Goal: Information Seeking & Learning: Learn about a topic

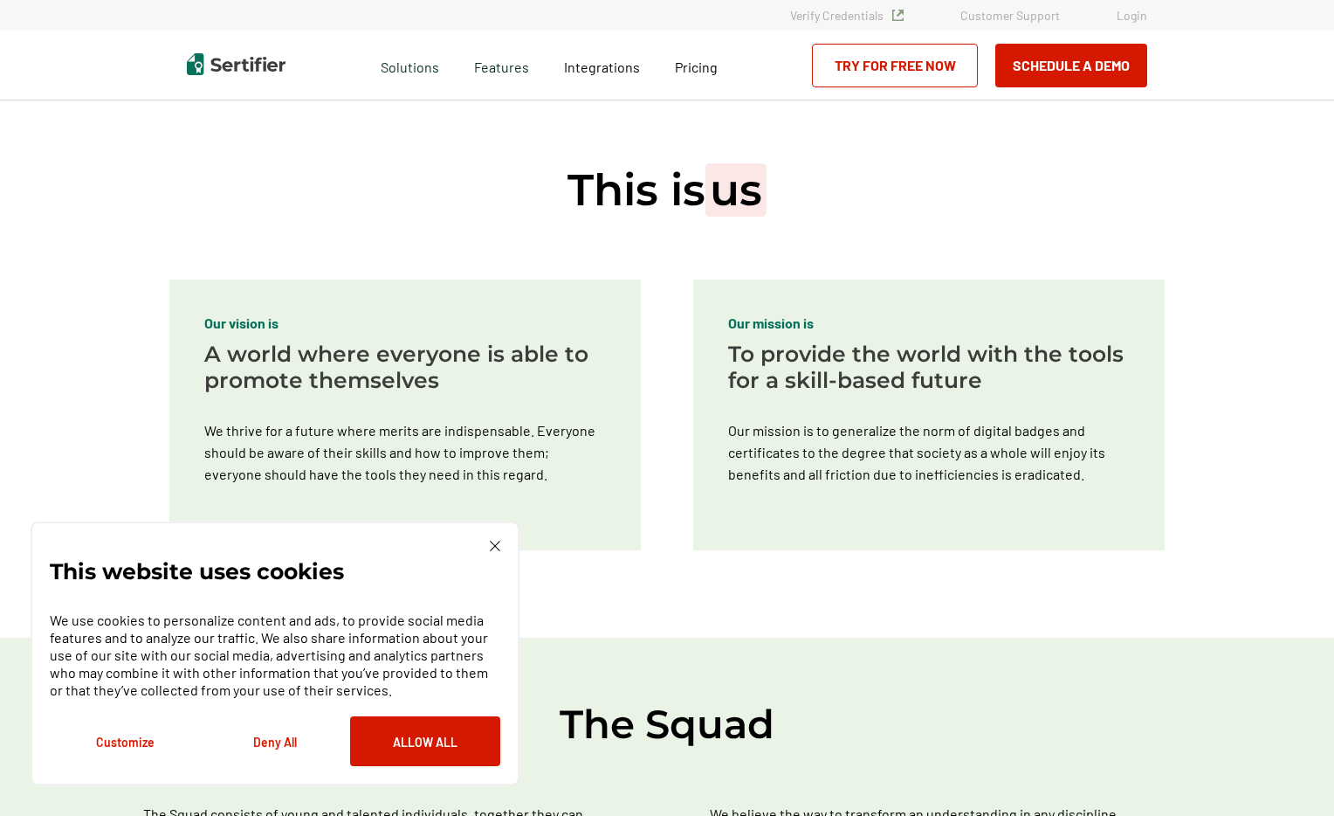
click at [491, 539] on div "This website uses cookies We use cookies to personalize content and ads, to pro…" at bounding box center [275, 653] width 489 height 264
click at [493, 547] on img at bounding box center [495, 546] width 10 height 10
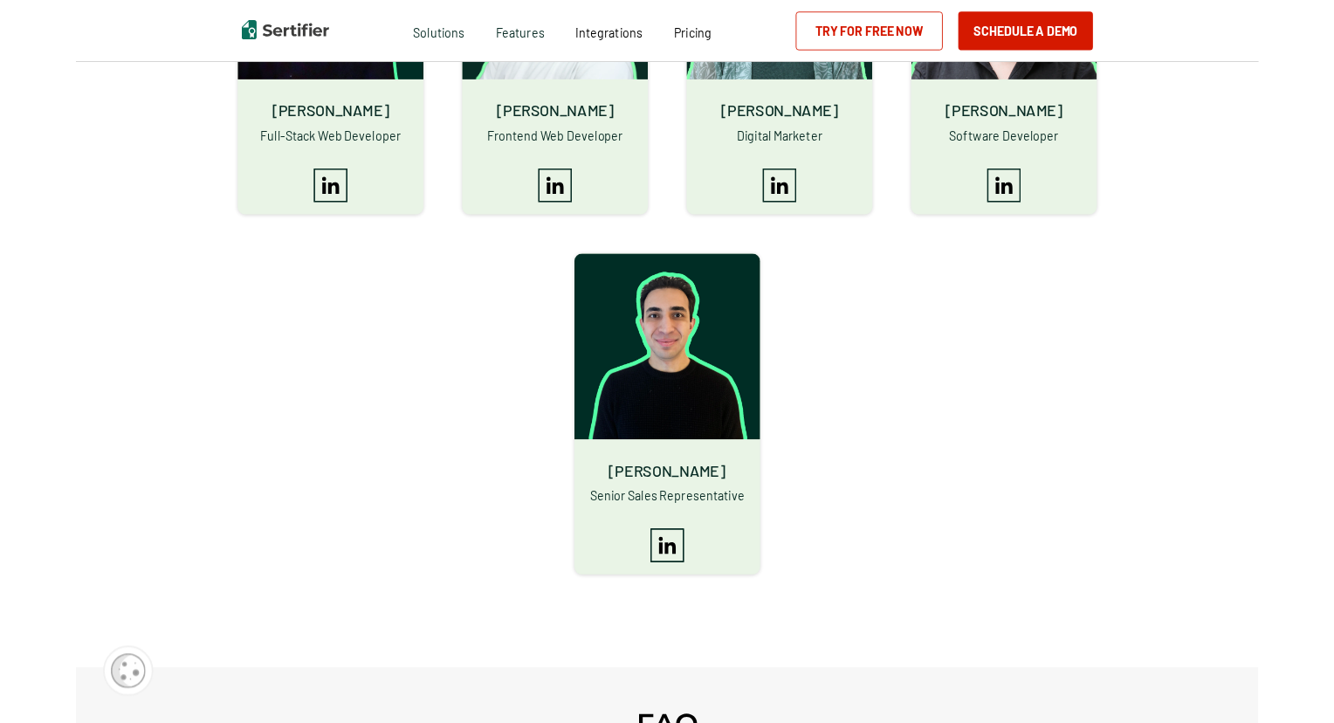
scroll to position [2012, 0]
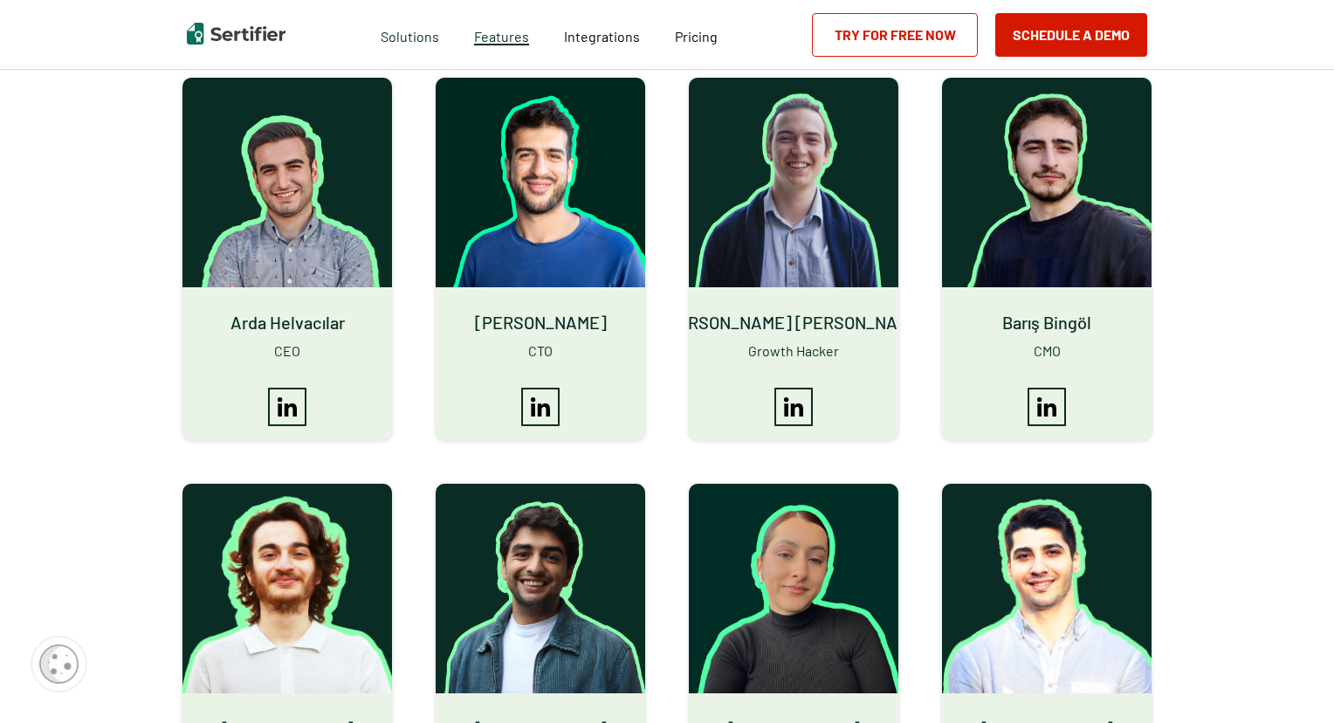
scroll to position [745, 0]
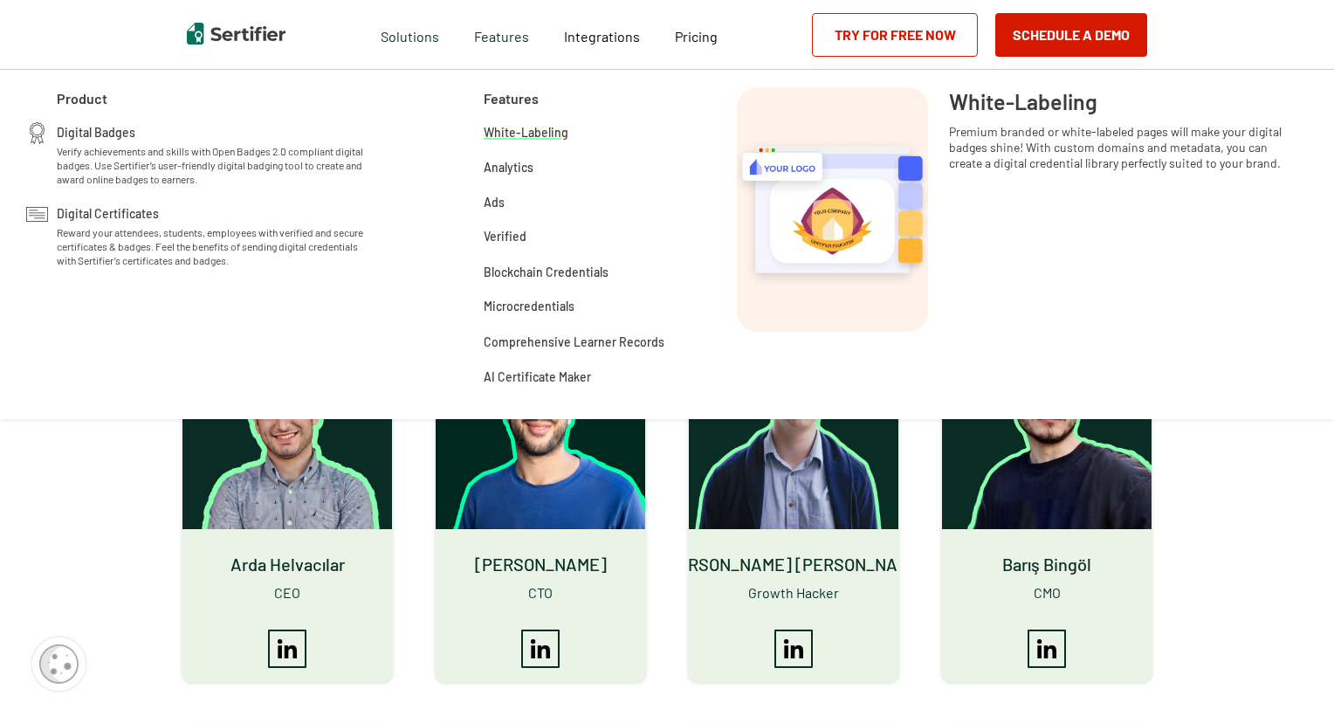
click at [531, 131] on span "White-Labeling" at bounding box center [526, 130] width 85 height 17
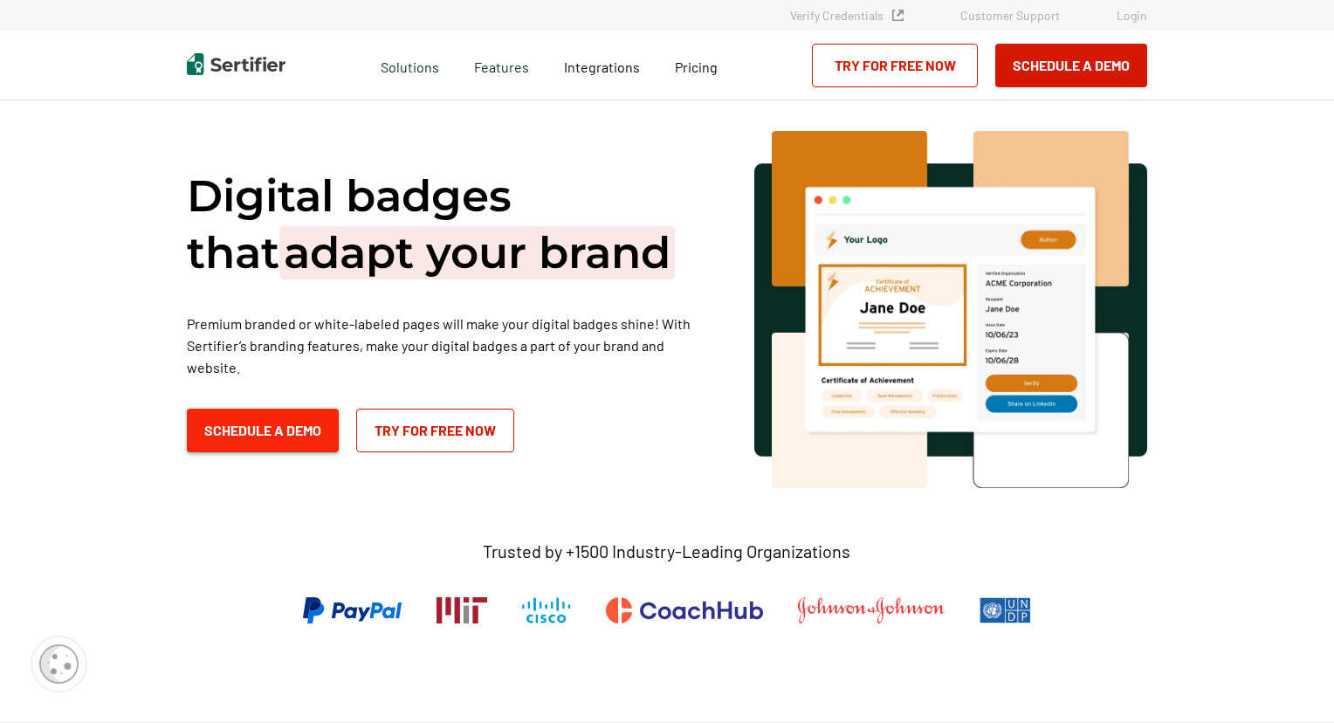
click at [277, 409] on button "Schedule a Demo" at bounding box center [263, 431] width 152 height 44
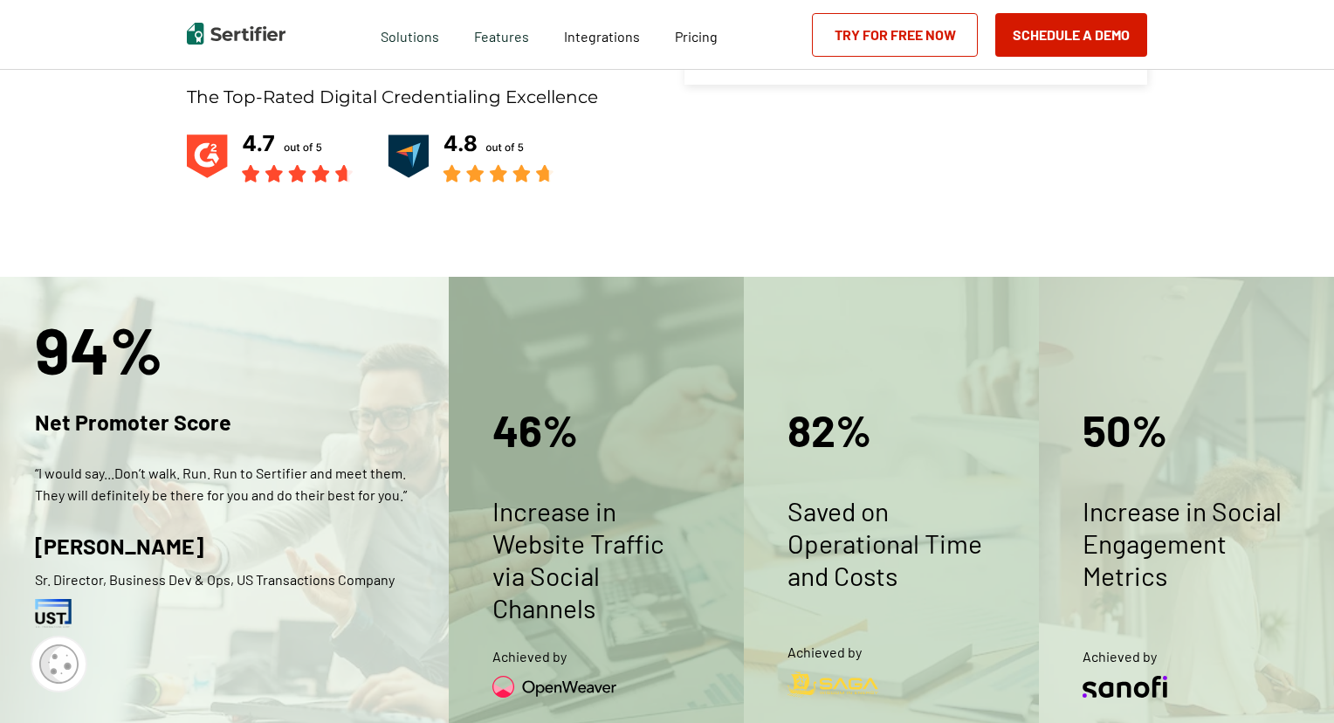
scroll to position [875, 0]
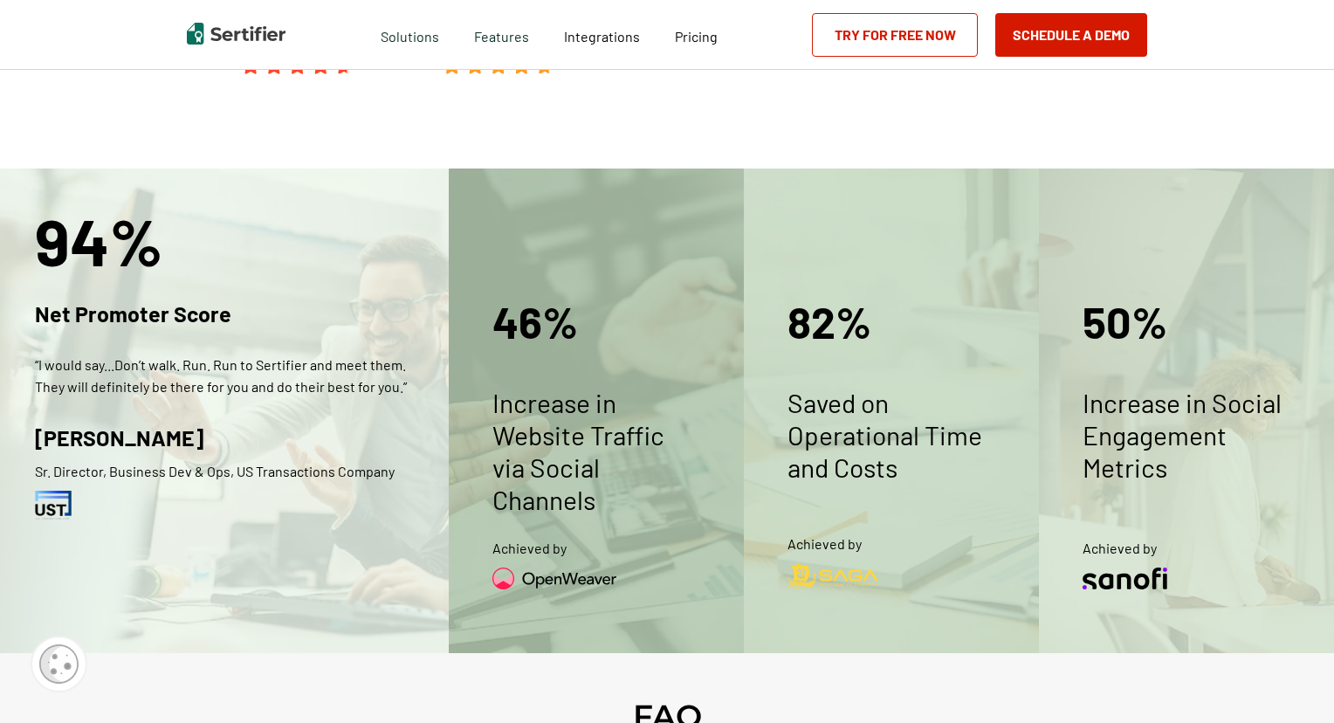
click at [637, 398] on p "Increase in Website Traffic via Social Channels" at bounding box center [597, 451] width 208 height 129
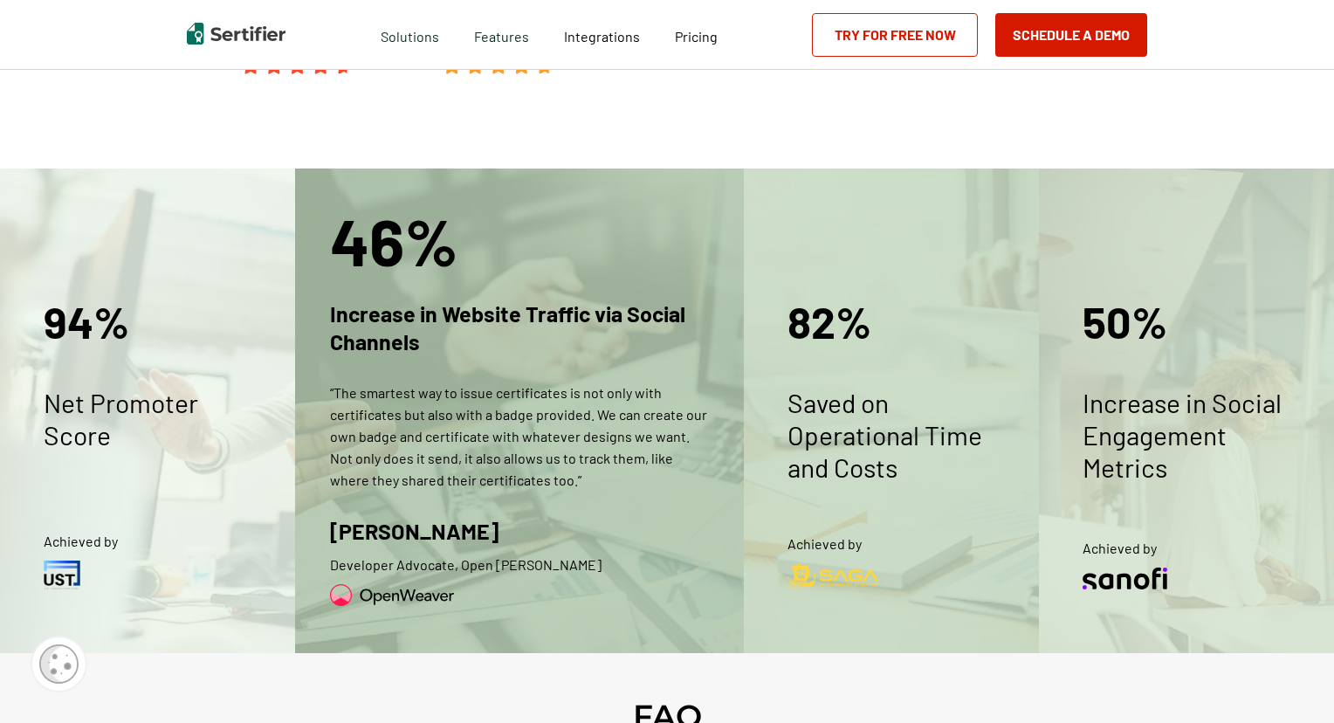
click at [853, 388] on p "Saved on Operational Time and Costs" at bounding box center [892, 435] width 208 height 97
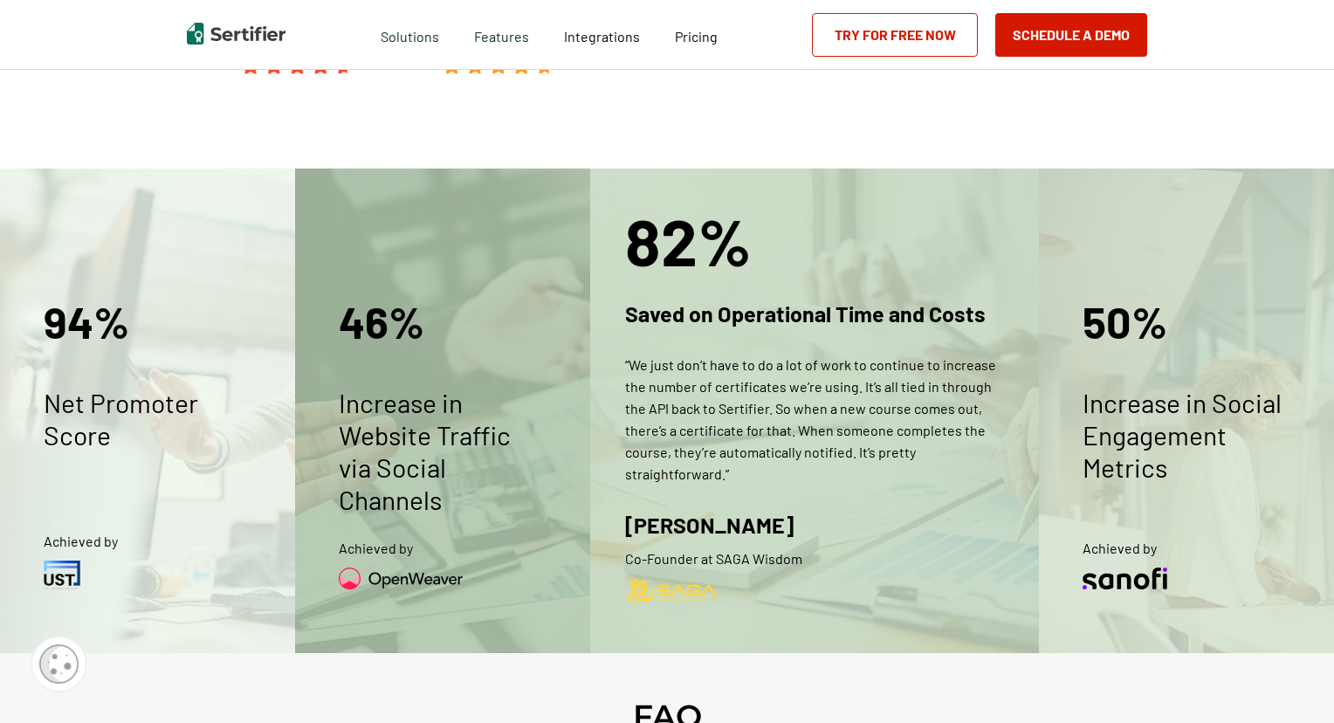
click at [1139, 461] on p "Increase in Social Engagement Metrics" at bounding box center [1187, 435] width 208 height 97
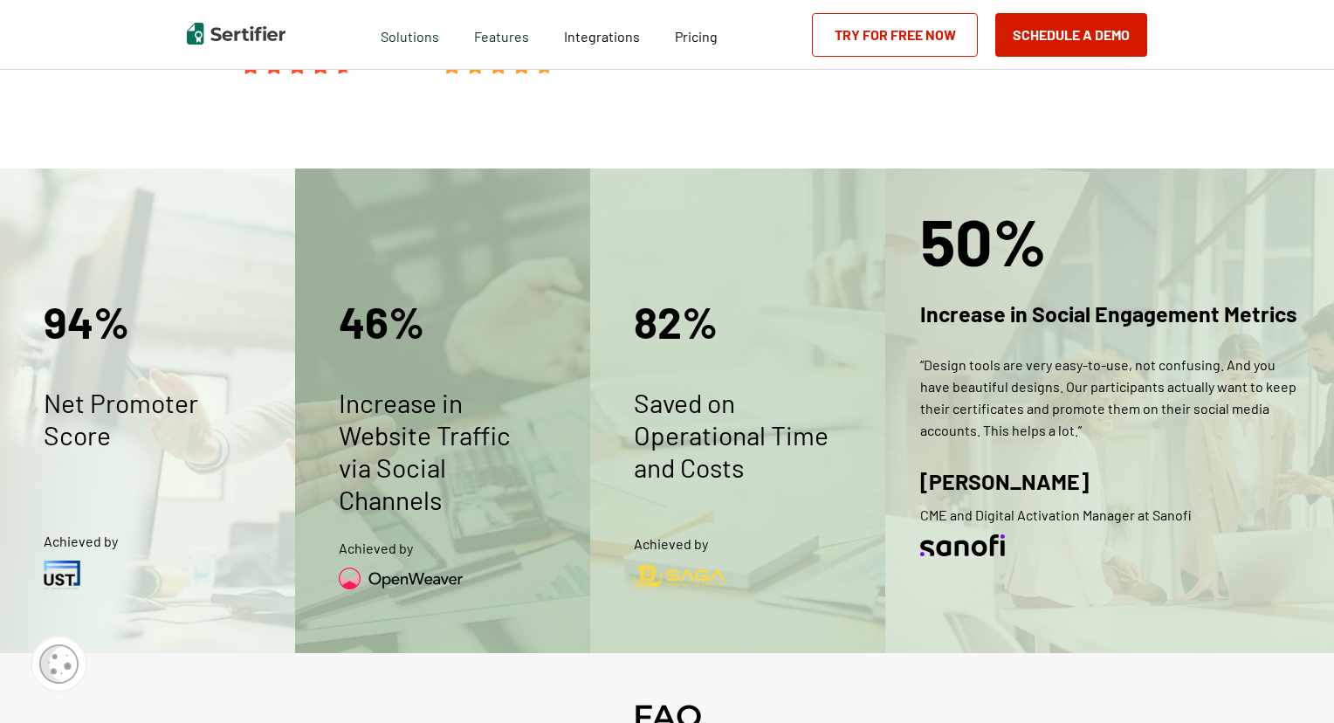
click at [1185, 462] on div "[PERSON_NAME] CME and Digital Activation Manager at Sanofi" at bounding box center [1056, 491] width 272 height 67
click at [213, 362] on div "94% Net Promoter Score" at bounding box center [148, 366] width 208 height 169
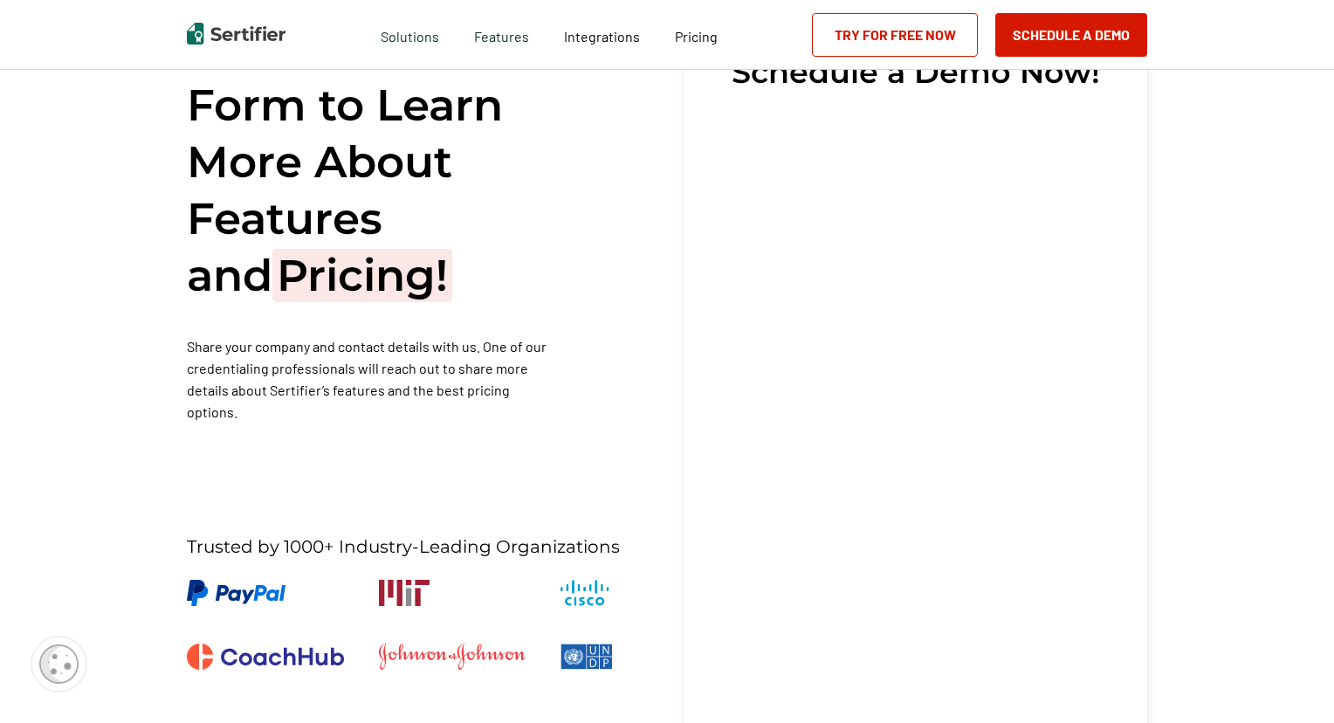
scroll to position [0, 0]
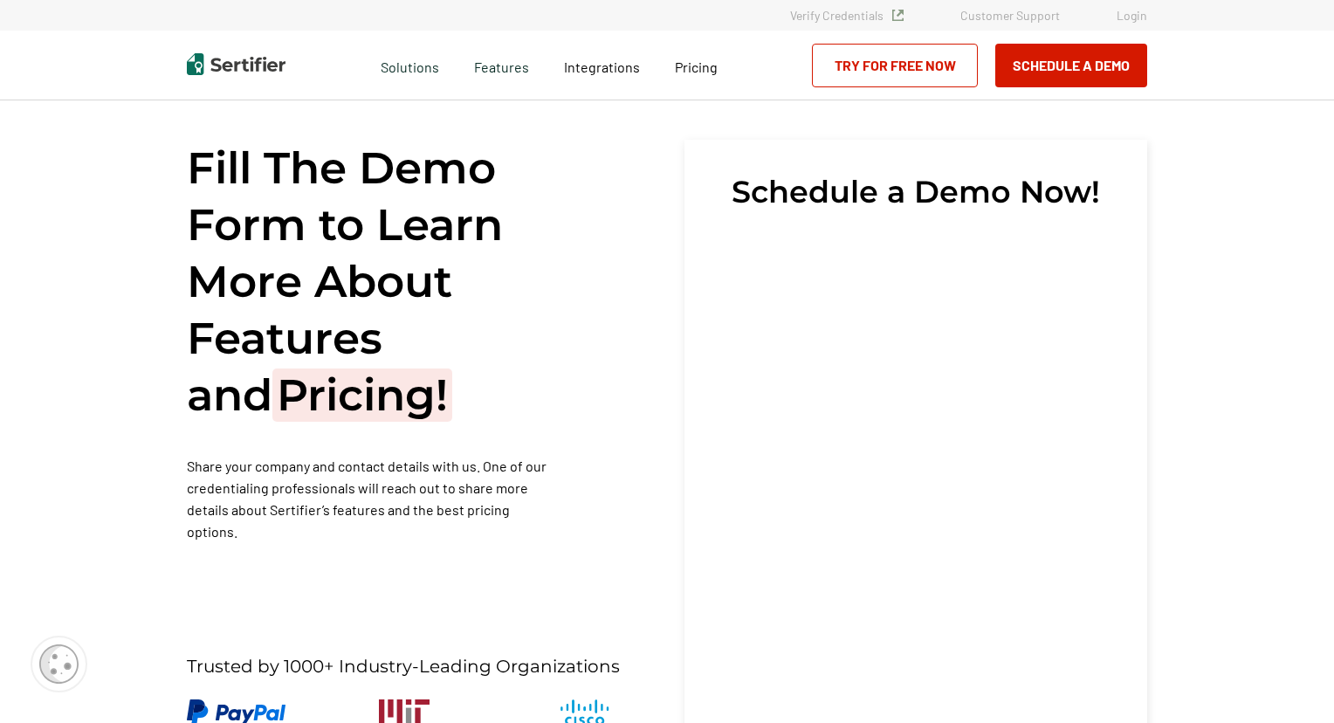
click at [534, 72] on div "Features" at bounding box center [502, 66] width 90 height 70
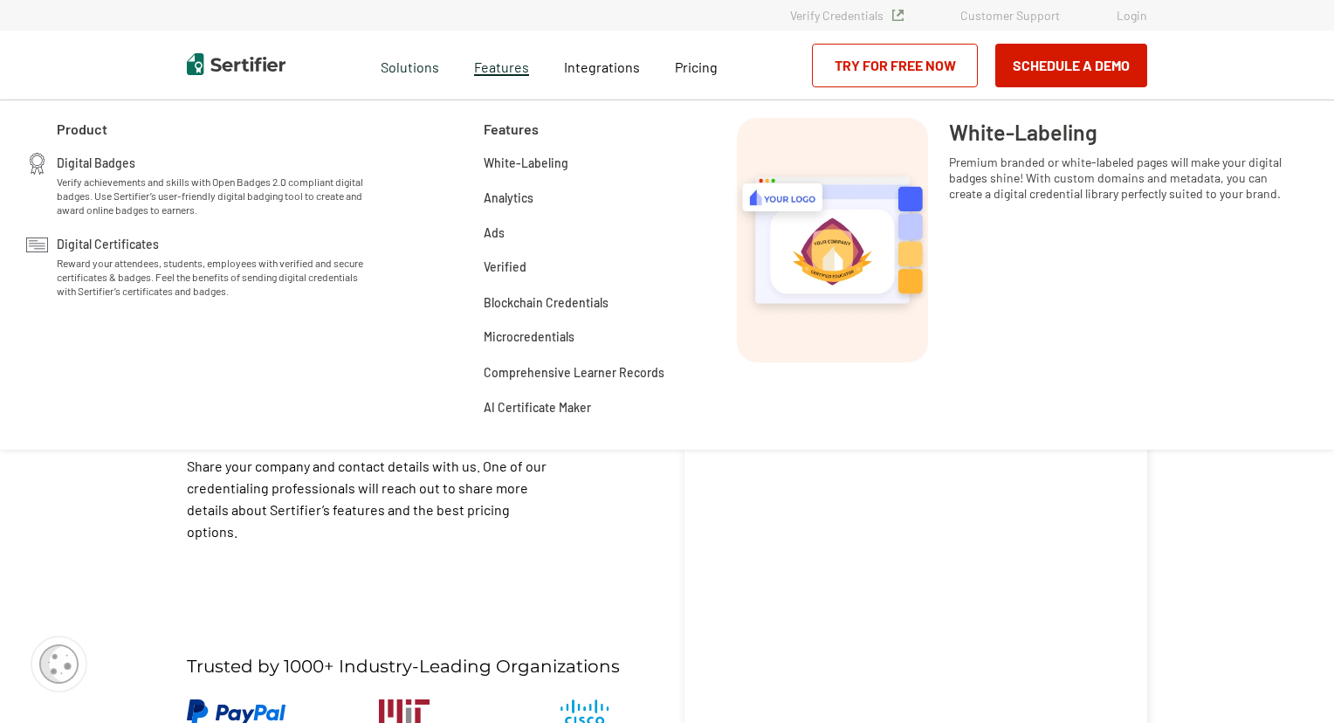
click at [516, 65] on span "Features" at bounding box center [501, 65] width 55 height 22
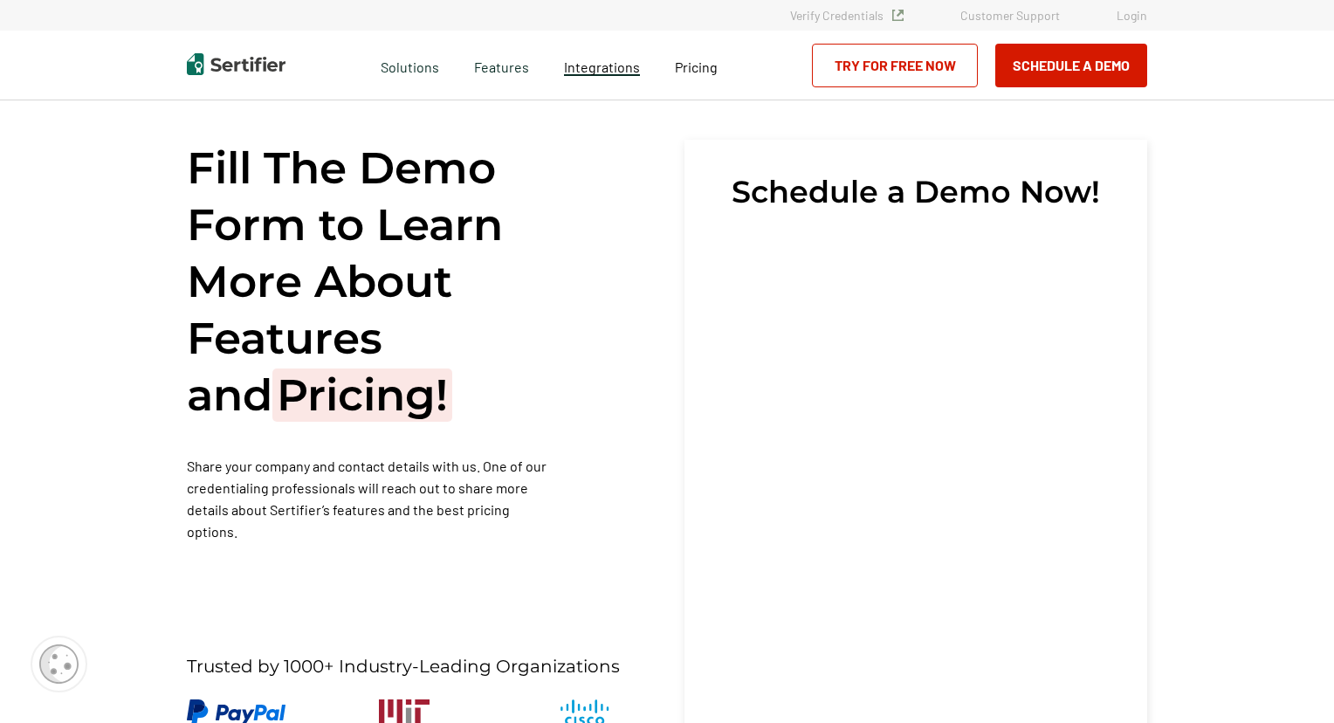
click at [631, 62] on span "Integrations" at bounding box center [602, 67] width 76 height 17
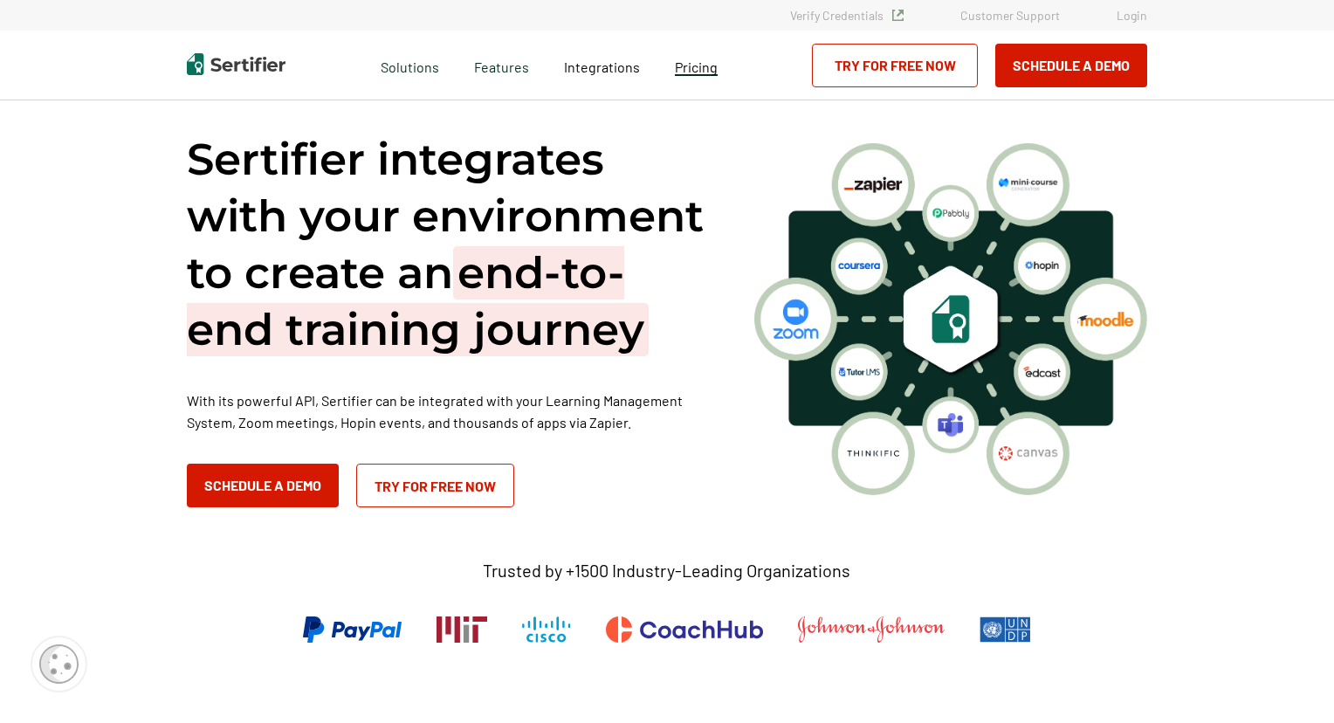
click at [702, 68] on span "Pricing" at bounding box center [696, 67] width 43 height 17
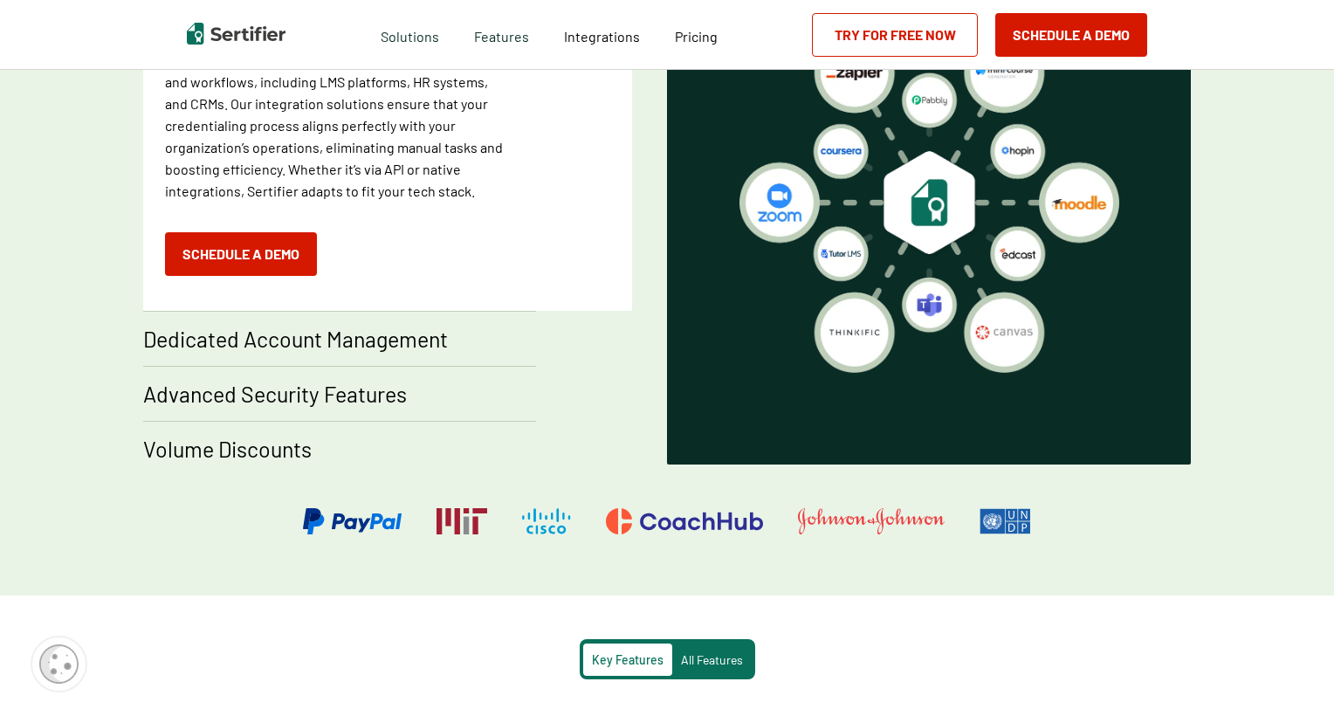
click at [311, 421] on div "Advanced Security Features" at bounding box center [339, 442] width 393 height 42
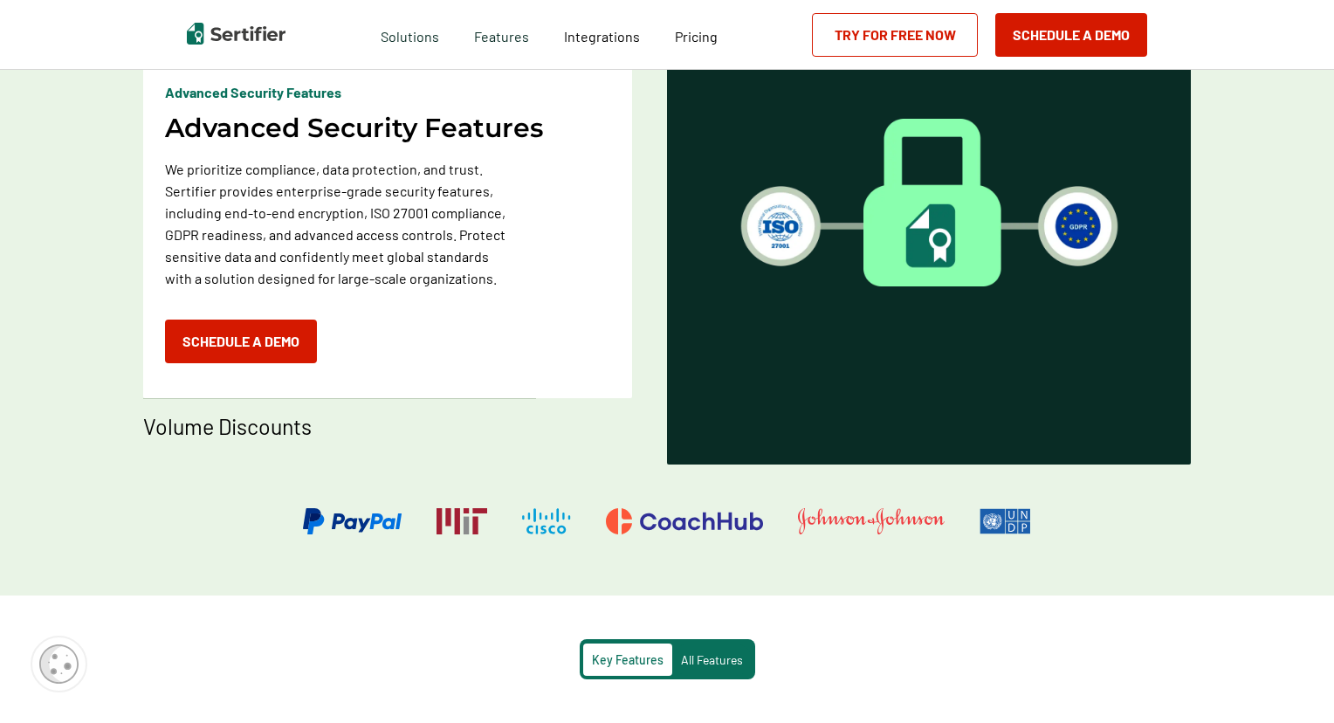
scroll to position [1107, 0]
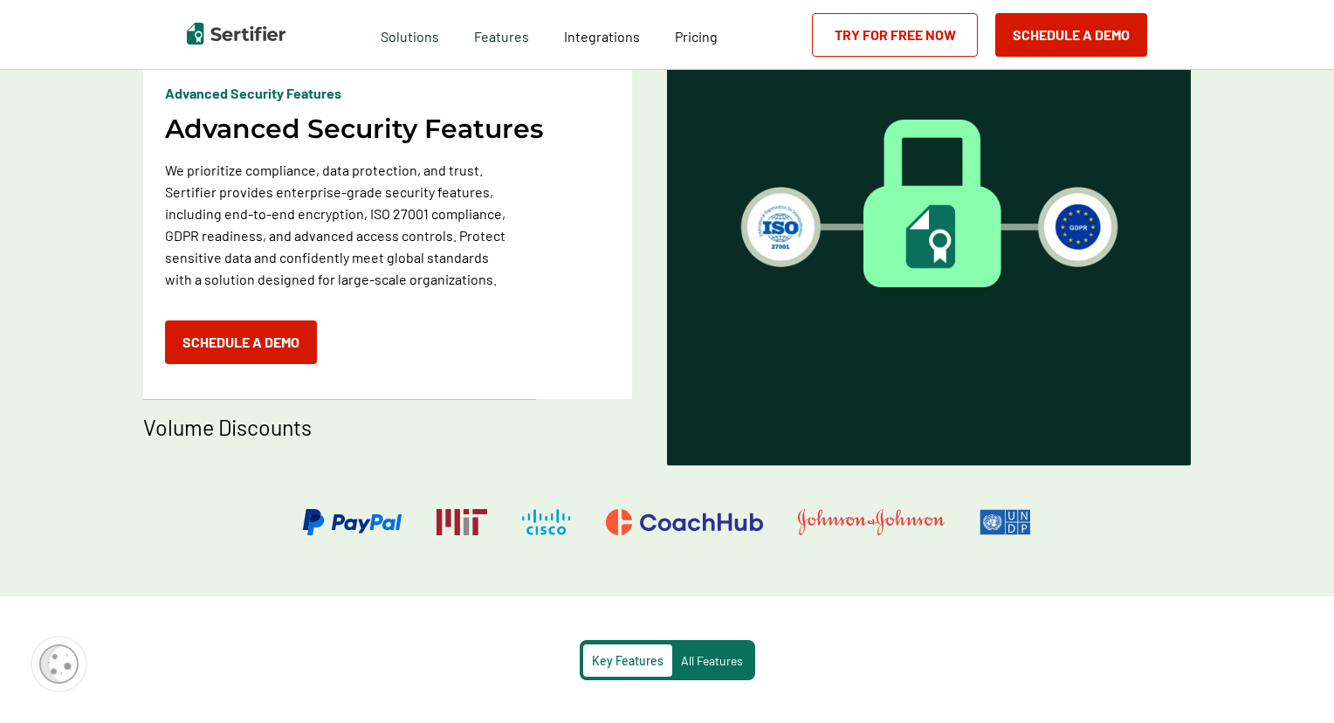
click at [252, 428] on p "Volume Discounts" at bounding box center [227, 427] width 169 height 28
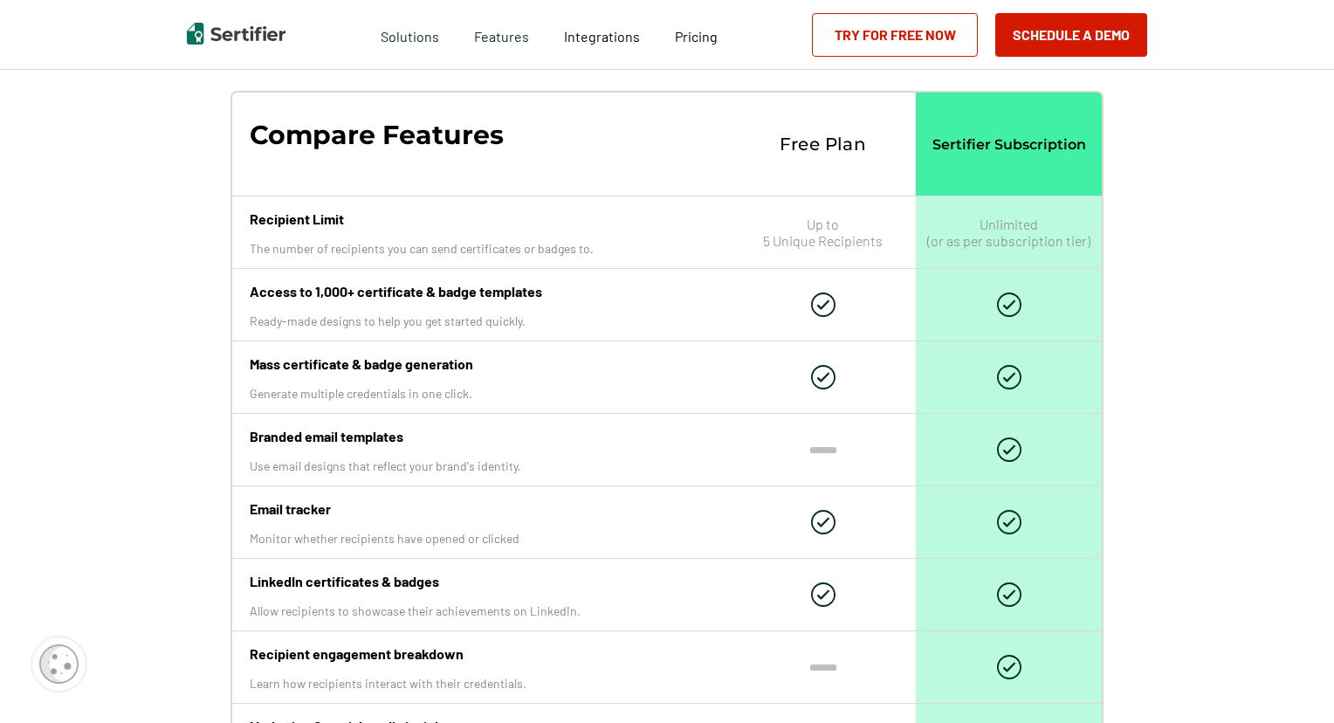
scroll to position [2046, 0]
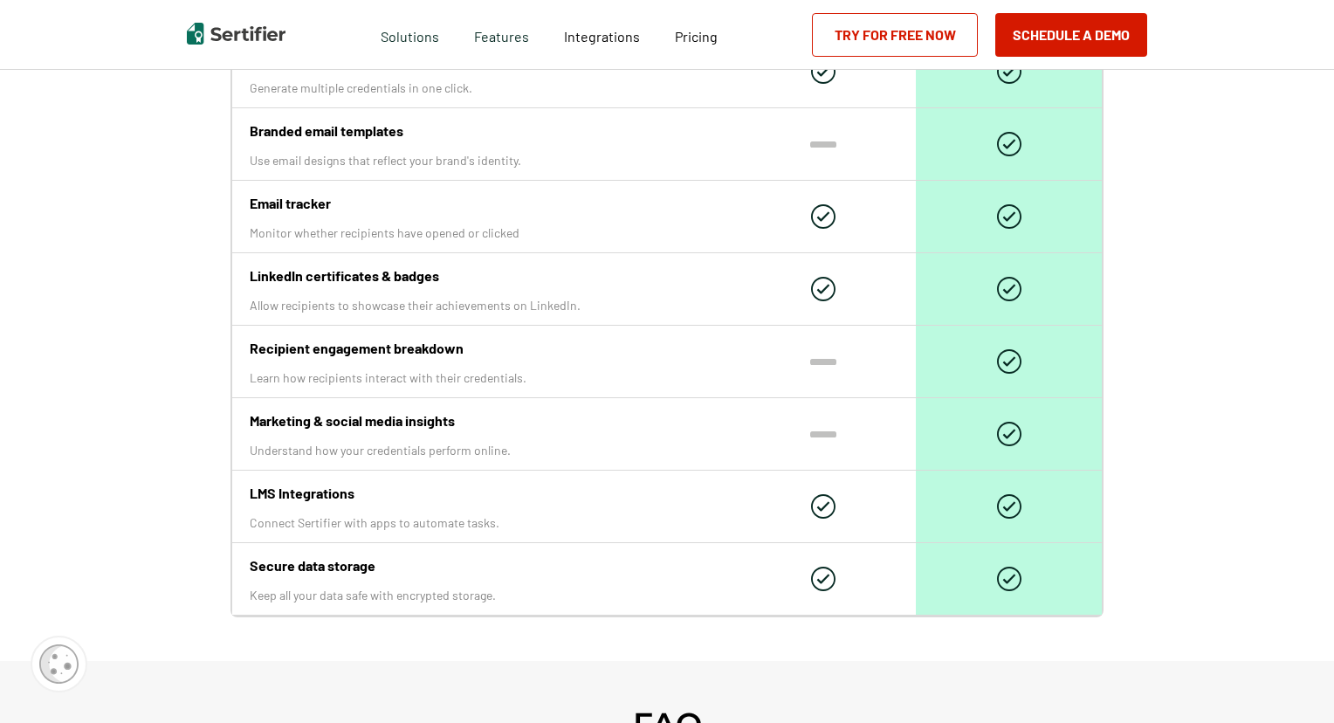
click at [704, 390] on div "Recipient engagement breakdown Learn how recipients interact with their credent…" at bounding box center [481, 362] width 498 height 72
click at [830, 501] on img at bounding box center [823, 506] width 24 height 24
click at [464, 327] on div "Recipient engagement breakdown Learn how recipients interact with their credent…" at bounding box center [481, 362] width 498 height 72
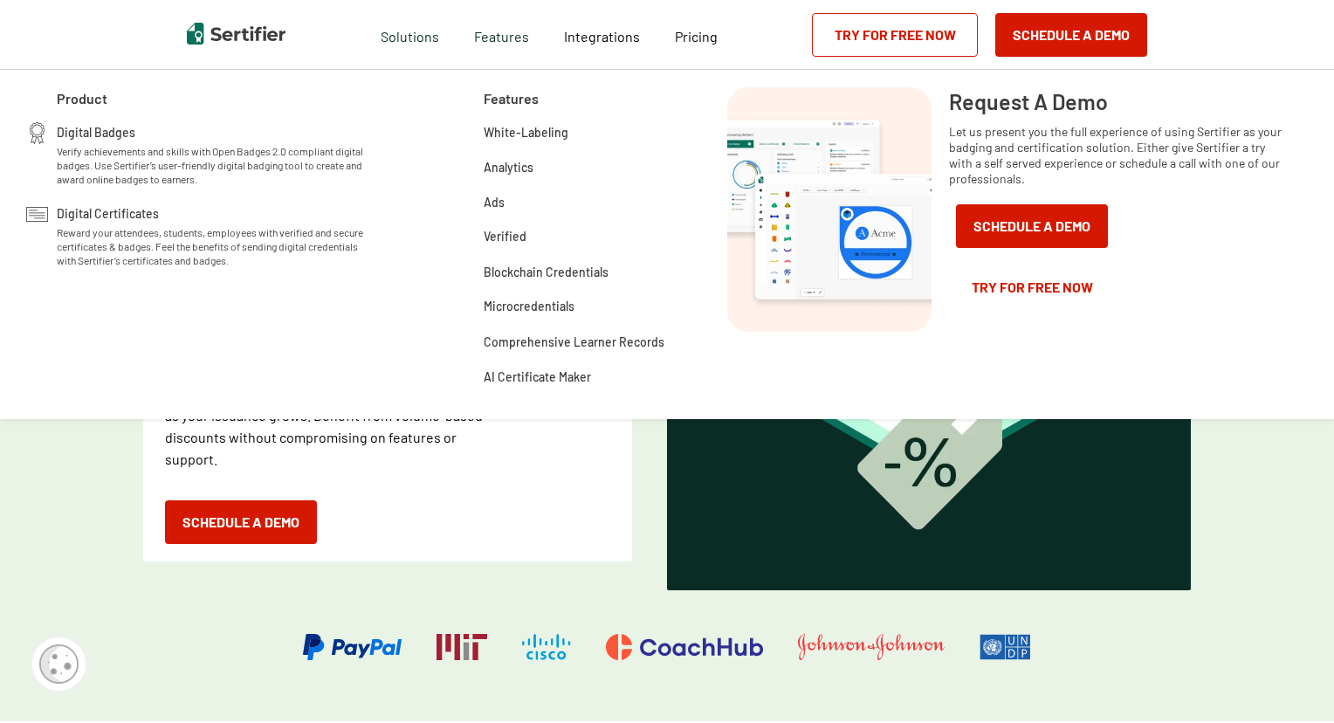
scroll to position [554, 0]
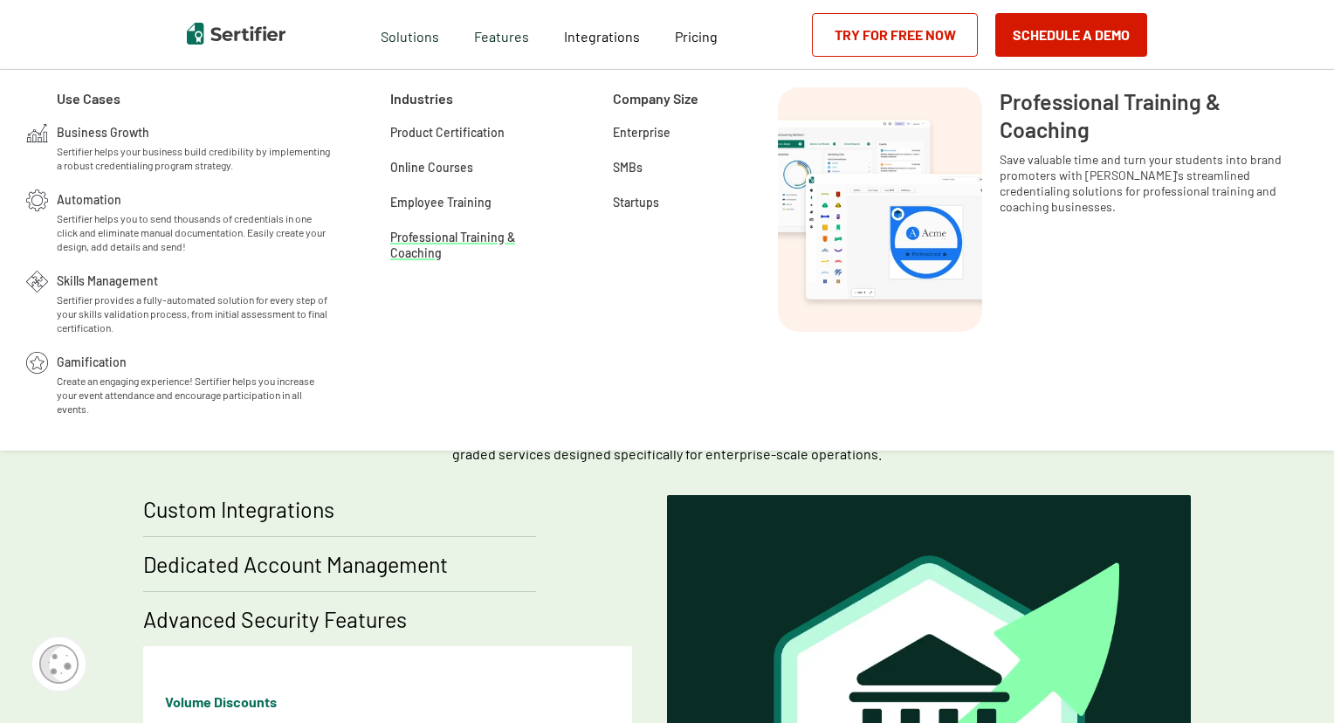
click at [437, 245] on span "Professional Training & Coaching" at bounding box center [473, 235] width 166 height 17
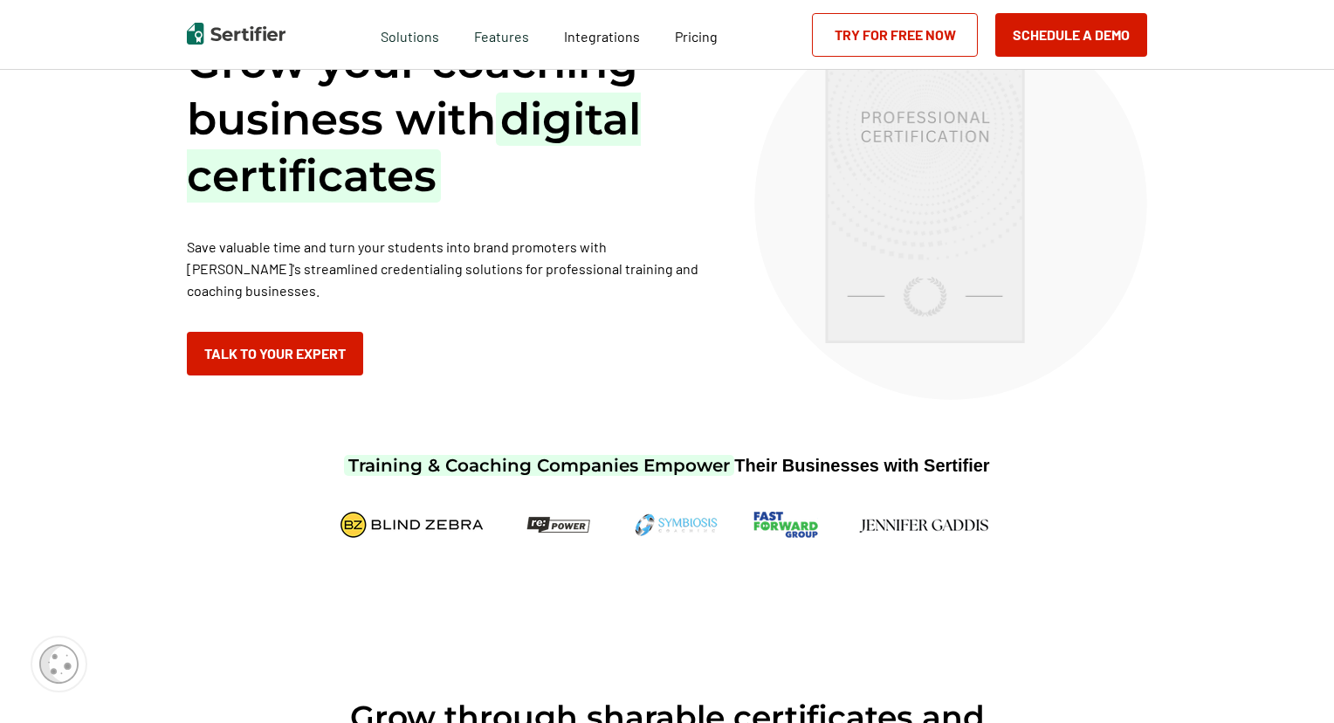
scroll to position [128, 0]
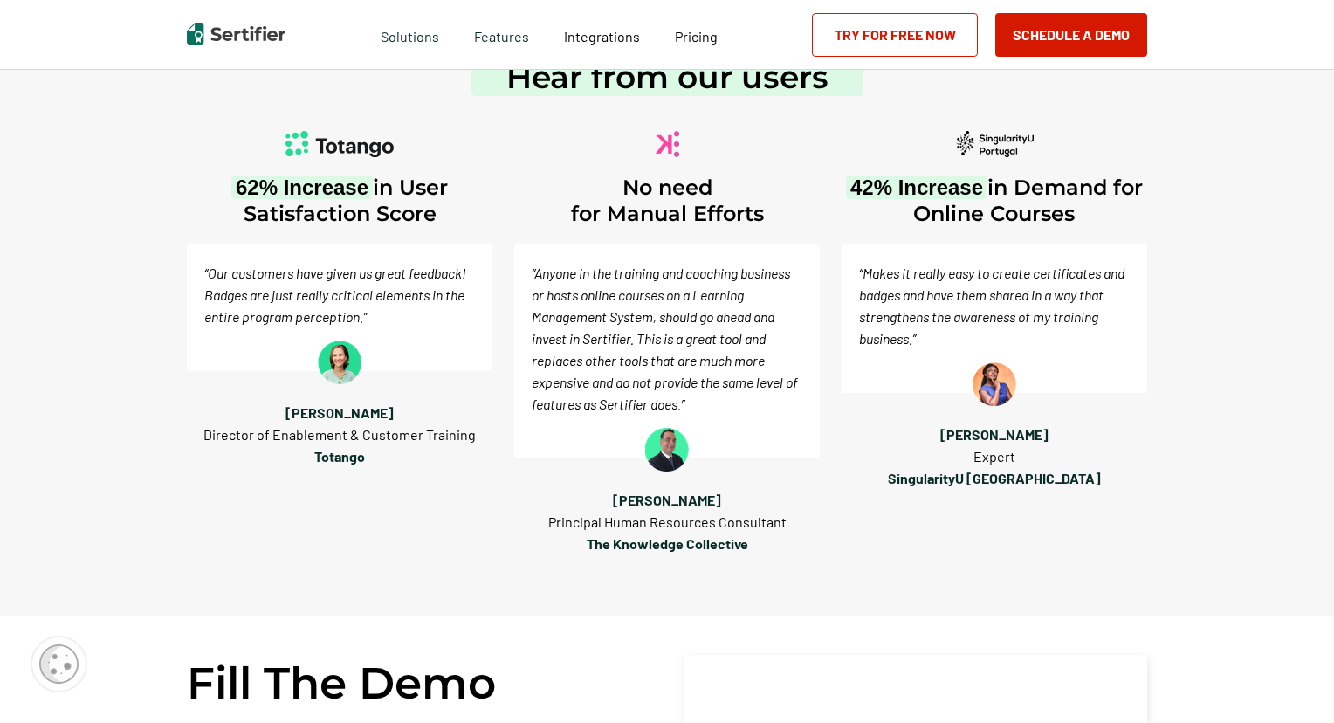
scroll to position [2347, 0]
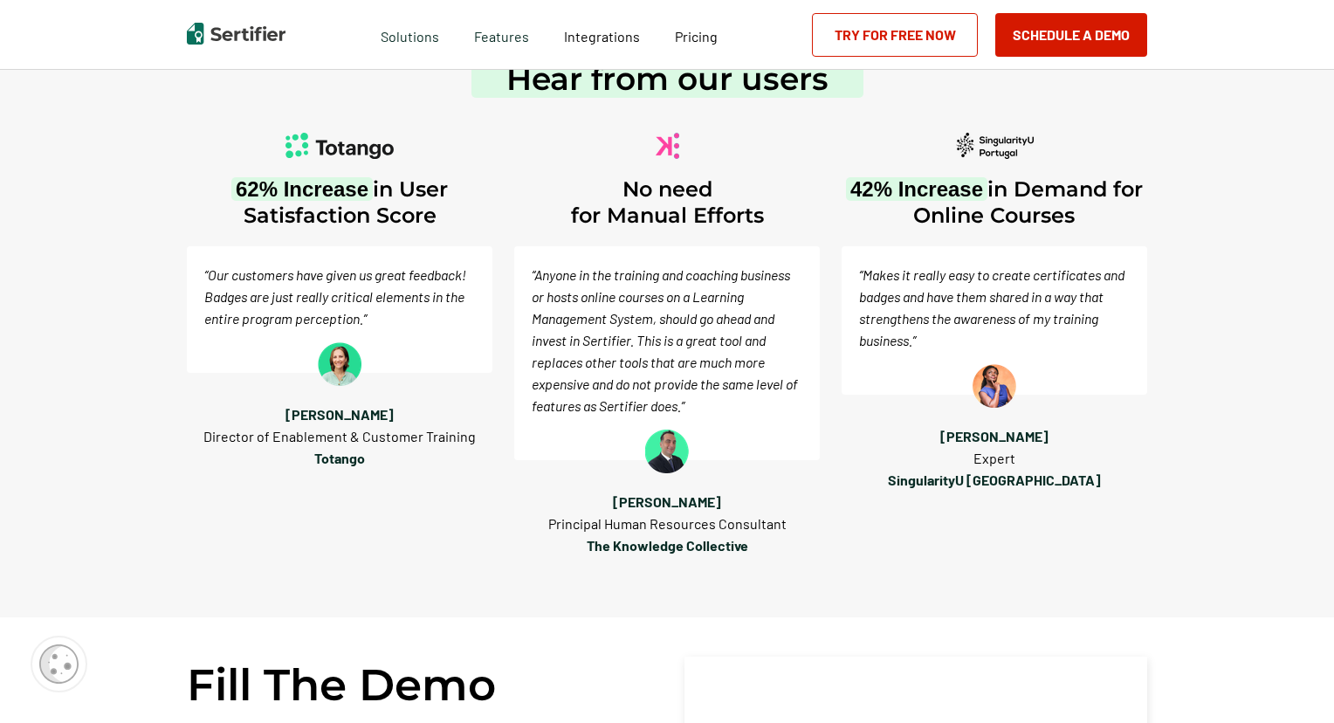
click at [670, 451] on img at bounding box center [667, 452] width 44 height 44
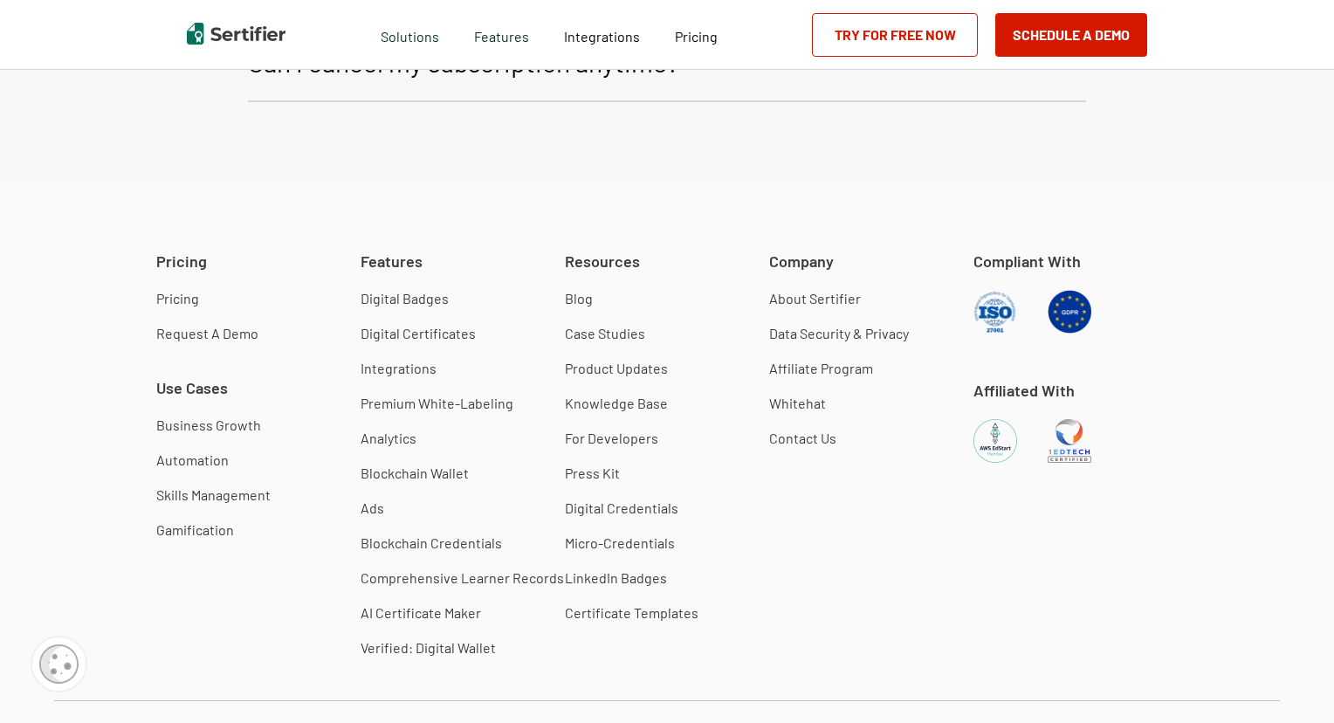
scroll to position [5091, 0]
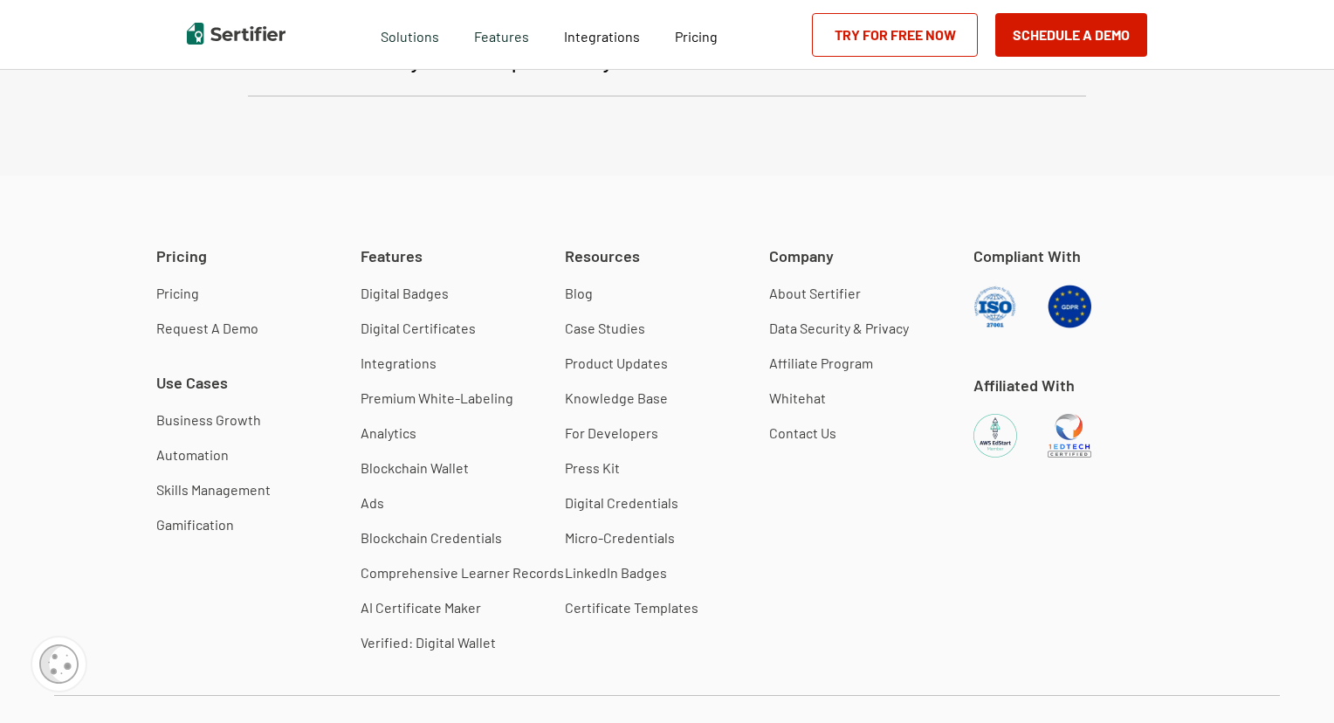
click at [206, 372] on span "Use Cases" at bounding box center [192, 383] width 72 height 22
click at [198, 411] on link "Business Growth" at bounding box center [208, 419] width 105 height 17
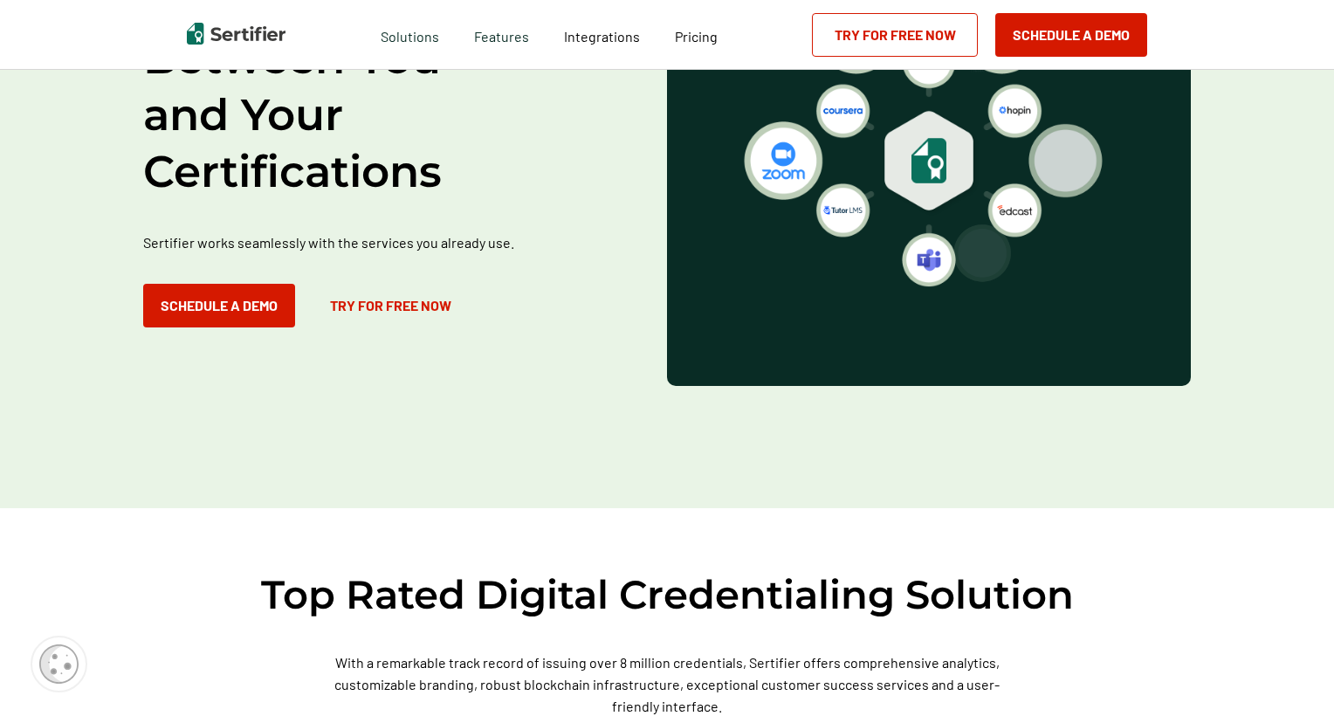
scroll to position [3219, 0]
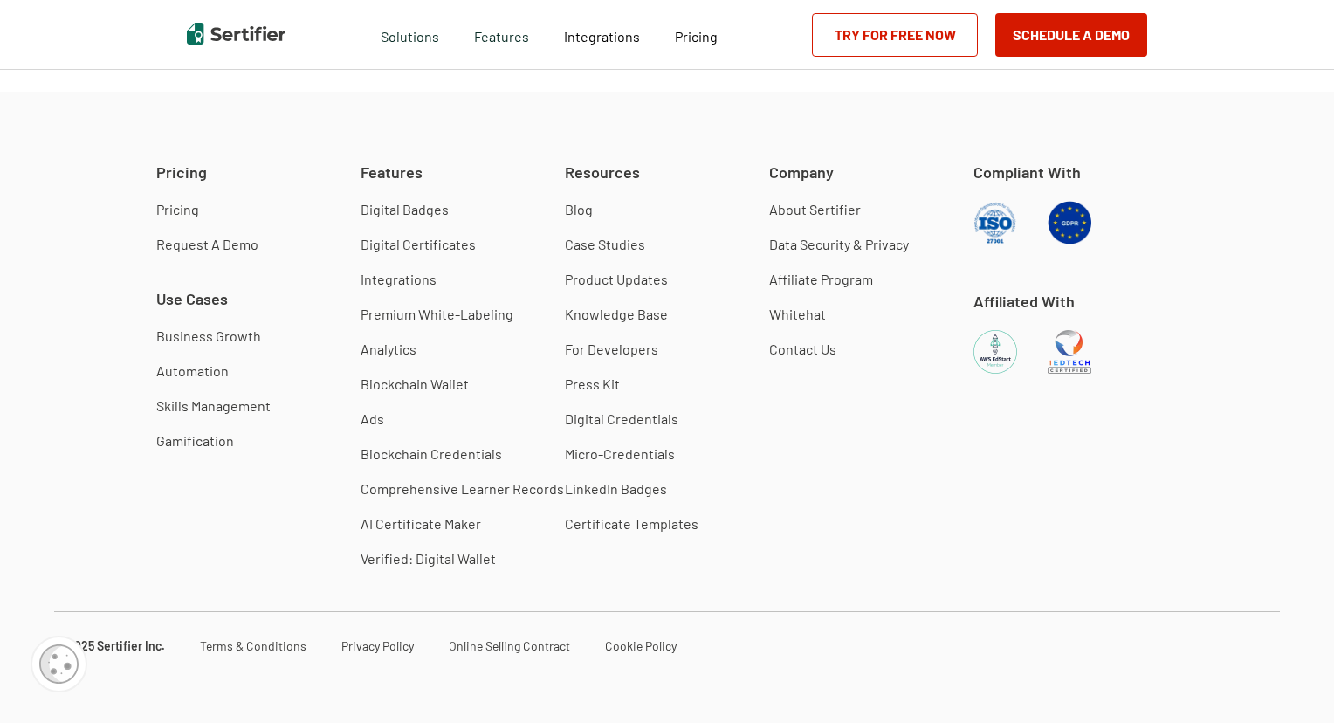
click at [596, 246] on link "Case Studies" at bounding box center [605, 244] width 80 height 17
